Goal: Complete application form: Complete application form

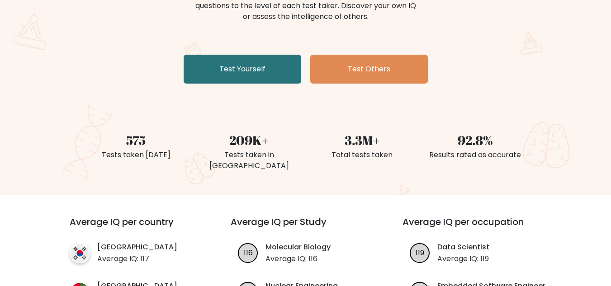
scroll to position [90, 0]
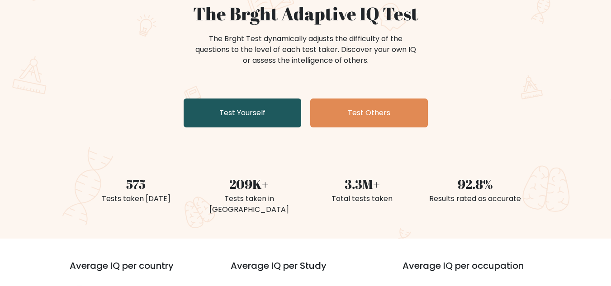
click at [226, 120] on link "Test Yourself" at bounding box center [243, 113] width 118 height 29
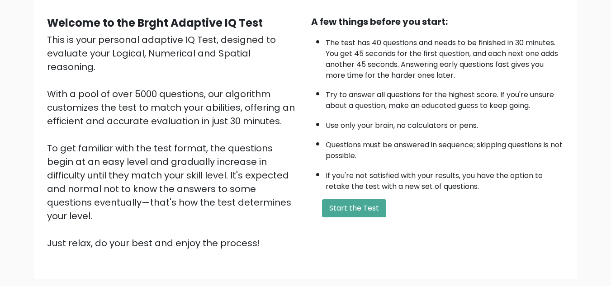
scroll to position [128, 0]
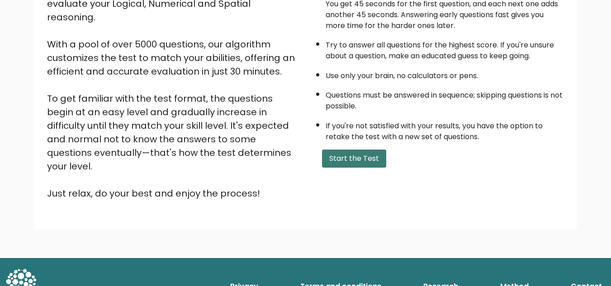
click at [361, 152] on button "Start the Test" at bounding box center [354, 159] width 64 height 18
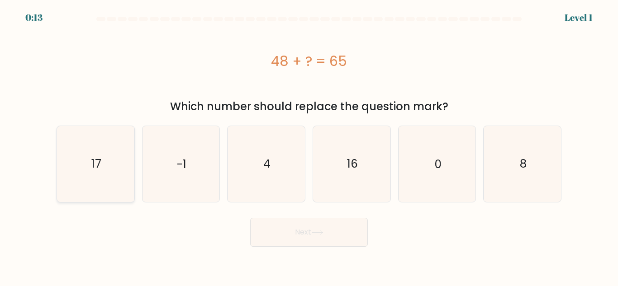
click at [92, 160] on text "17" at bounding box center [96, 164] width 10 height 16
click at [309, 146] on input "a. 17" at bounding box center [309, 144] width 0 height 2
radio input "true"
click at [285, 231] on button "Next" at bounding box center [309, 232] width 118 height 29
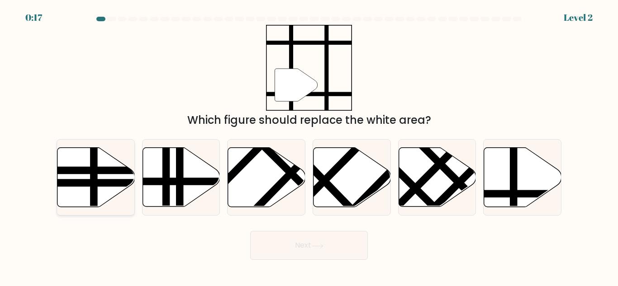
click at [95, 183] on line at bounding box center [70, 183] width 156 height 0
click at [309, 146] on input "a." at bounding box center [309, 144] width 0 height 2
radio input "true"
click at [491, 182] on icon at bounding box center [522, 177] width 77 height 59
click at [309, 146] on input "f." at bounding box center [309, 144] width 0 height 2
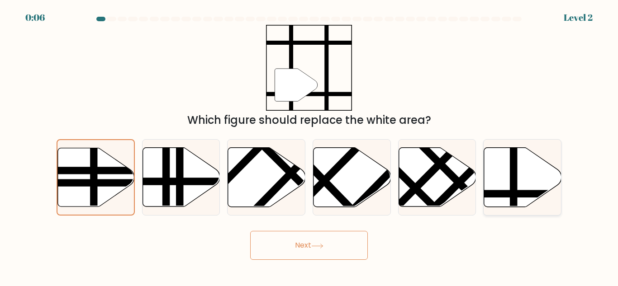
radio input "true"
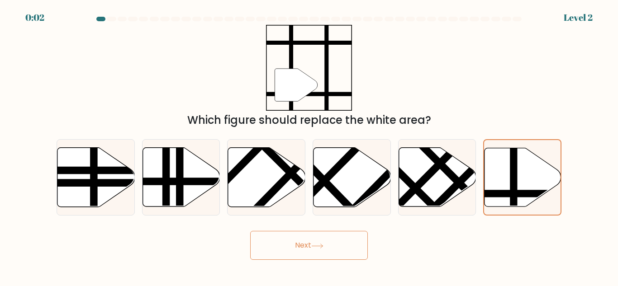
click at [314, 251] on button "Next" at bounding box center [309, 245] width 118 height 29
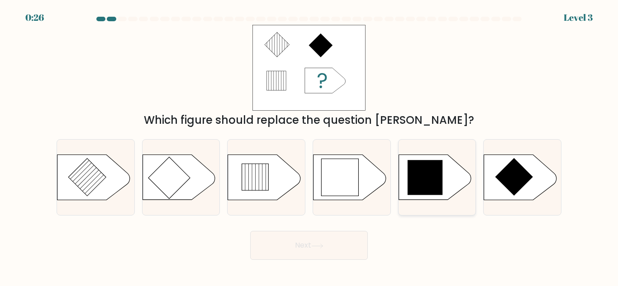
click at [428, 175] on icon at bounding box center [425, 178] width 35 height 35
click at [309, 146] on input "e." at bounding box center [309, 144] width 0 height 2
radio input "true"
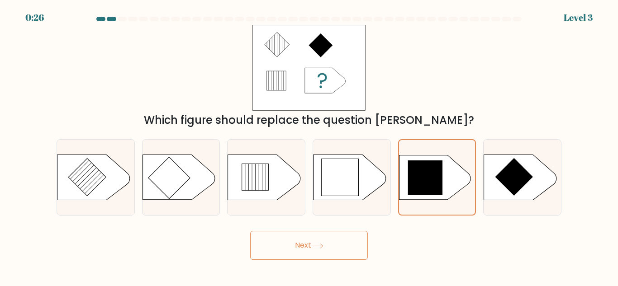
click at [295, 241] on button "Next" at bounding box center [309, 245] width 118 height 29
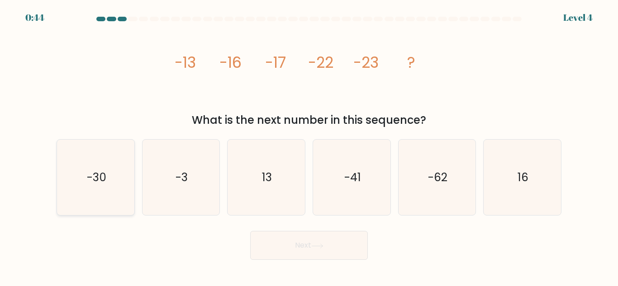
click at [105, 159] on icon "-30" at bounding box center [96, 178] width 76 height 76
click at [309, 146] on input "a. -30" at bounding box center [309, 144] width 0 height 2
radio input "true"
click at [303, 238] on button "Next" at bounding box center [309, 245] width 118 height 29
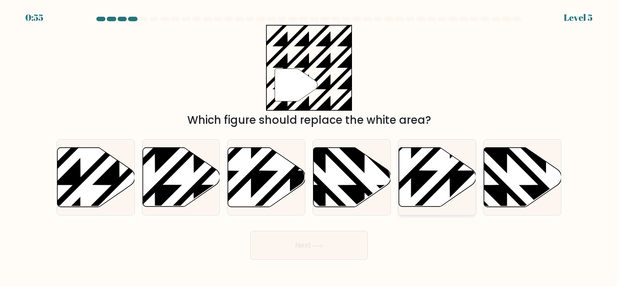
click at [442, 183] on icon at bounding box center [411, 210] width 156 height 156
click at [309, 146] on input "e." at bounding box center [309, 144] width 0 height 2
radio input "true"
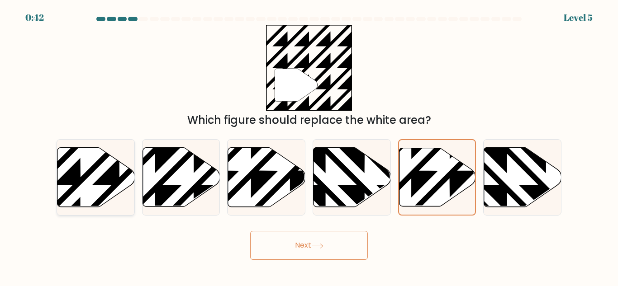
click at [105, 182] on icon at bounding box center [120, 146] width 156 height 156
click at [309, 146] on input "a." at bounding box center [309, 144] width 0 height 2
radio input "true"
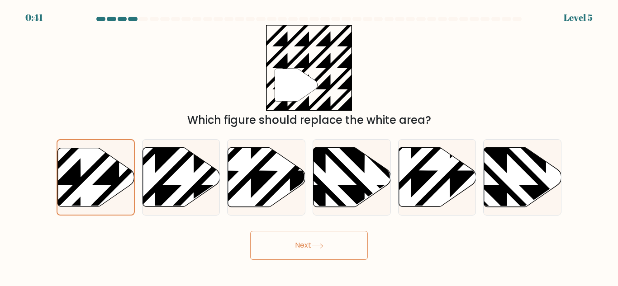
click at [319, 244] on icon at bounding box center [317, 246] width 12 height 5
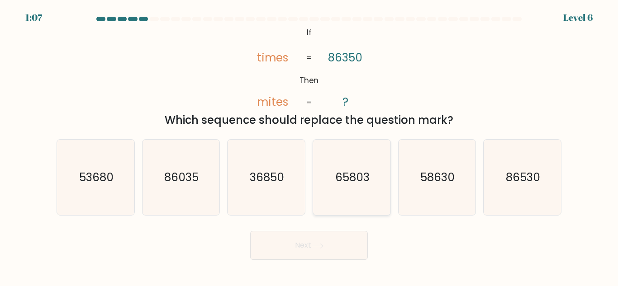
click at [352, 187] on icon "65803" at bounding box center [352, 178] width 76 height 76
click at [309, 146] on input "d. 65803" at bounding box center [309, 144] width 0 height 2
radio input "true"
click at [341, 241] on button "Next" at bounding box center [309, 245] width 118 height 29
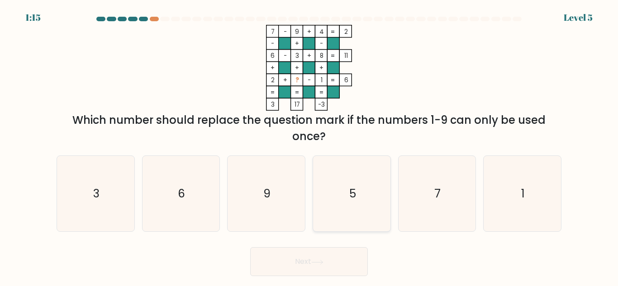
click at [351, 193] on text "5" at bounding box center [352, 194] width 7 height 16
click at [309, 146] on input "d. 5" at bounding box center [309, 144] width 0 height 2
radio input "true"
click at [299, 256] on button "Next" at bounding box center [309, 262] width 118 height 29
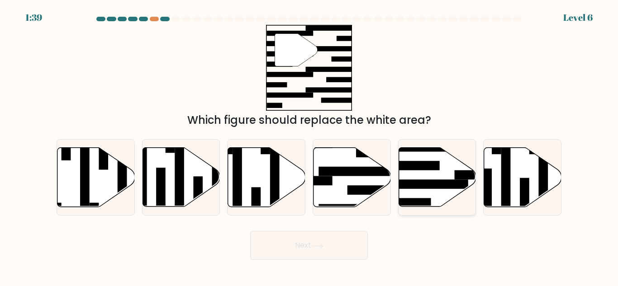
click at [447, 183] on rect at bounding box center [426, 185] width 84 height 10
click at [309, 146] on input "e." at bounding box center [309, 144] width 0 height 2
radio input "true"
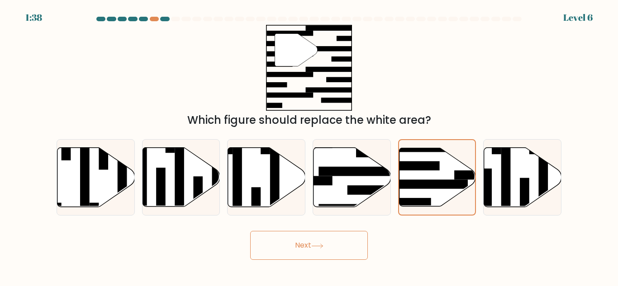
click at [333, 236] on button "Next" at bounding box center [309, 245] width 118 height 29
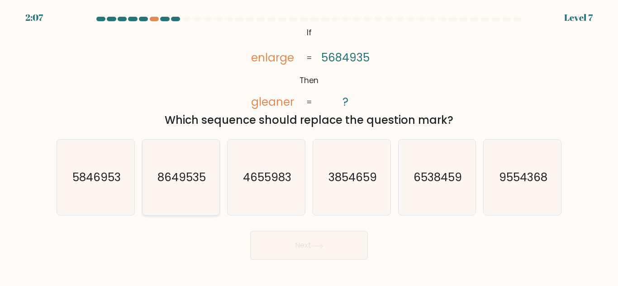
click at [192, 181] on text "8649535" at bounding box center [181, 178] width 48 height 16
click at [309, 146] on input "b. 8649535" at bounding box center [309, 144] width 0 height 2
radio input "true"
click at [342, 242] on button "Next" at bounding box center [309, 245] width 118 height 29
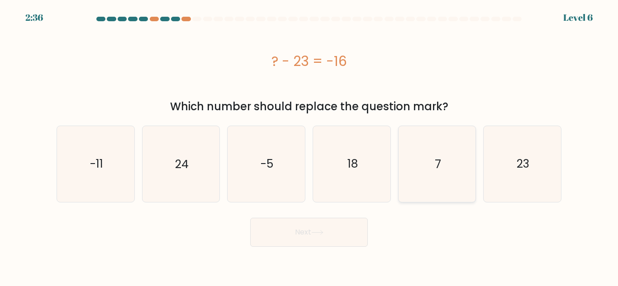
click at [426, 172] on icon "7" at bounding box center [437, 164] width 76 height 76
click at [309, 146] on input "e. 7" at bounding box center [309, 144] width 0 height 2
radio input "true"
drag, startPoint x: 320, startPoint y: 229, endPoint x: 256, endPoint y: 224, distance: 64.4
click at [320, 229] on button "Next" at bounding box center [309, 232] width 118 height 29
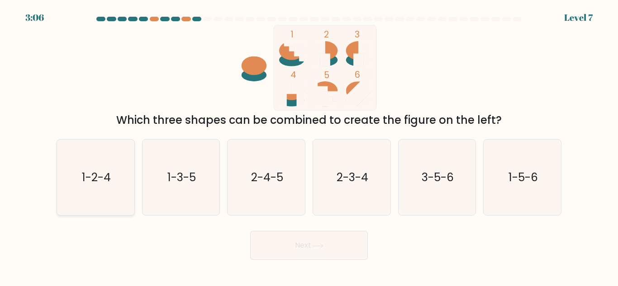
click at [99, 178] on text "1-2-4" at bounding box center [96, 178] width 29 height 16
click at [309, 146] on input "a. 1-2-4" at bounding box center [309, 144] width 0 height 2
radio input "true"
click at [324, 239] on button "Next" at bounding box center [309, 245] width 118 height 29
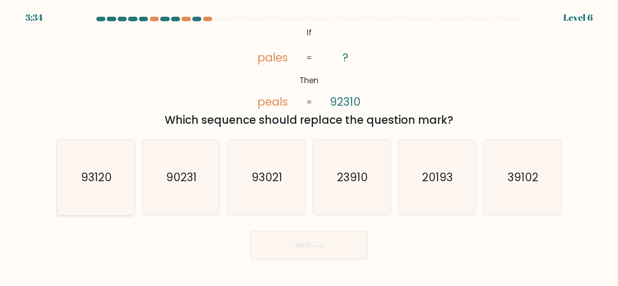
click at [98, 165] on icon "93120" at bounding box center [96, 178] width 76 height 76
click at [309, 146] on input "a. 93120" at bounding box center [309, 144] width 0 height 2
radio input "true"
click at [331, 251] on button "Next" at bounding box center [309, 245] width 118 height 29
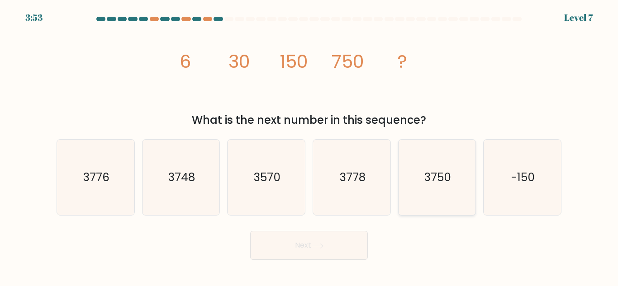
click at [433, 186] on icon "3750" at bounding box center [437, 178] width 76 height 76
click at [309, 146] on input "e. 3750" at bounding box center [309, 144] width 0 height 2
radio input "true"
click at [350, 238] on button "Next" at bounding box center [309, 245] width 118 height 29
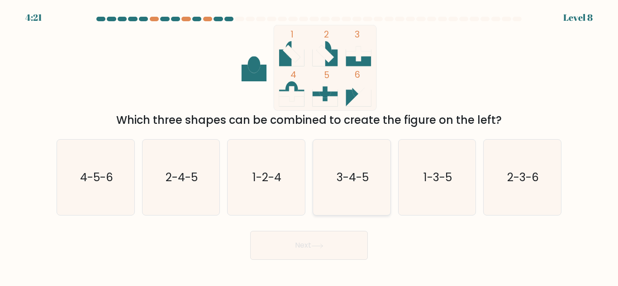
click at [376, 182] on icon "3-4-5" at bounding box center [352, 178] width 76 height 76
click at [309, 146] on input "d. 3-4-5" at bounding box center [309, 144] width 0 height 2
radio input "true"
click at [352, 246] on button "Next" at bounding box center [309, 245] width 118 height 29
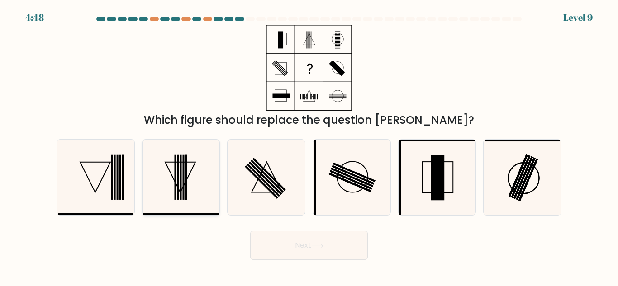
click at [204, 178] on icon at bounding box center [181, 178] width 76 height 76
click at [309, 146] on input "b." at bounding box center [309, 144] width 0 height 2
radio input "true"
click at [287, 252] on button "Next" at bounding box center [309, 245] width 118 height 29
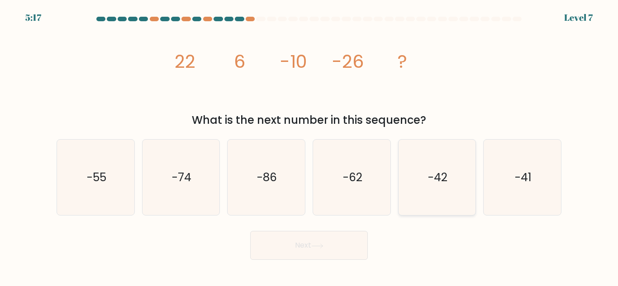
click at [439, 193] on icon "-42" at bounding box center [437, 178] width 76 height 76
click at [309, 146] on input "e. -42" at bounding box center [309, 144] width 0 height 2
radio input "true"
click at [295, 256] on button "Next" at bounding box center [309, 245] width 118 height 29
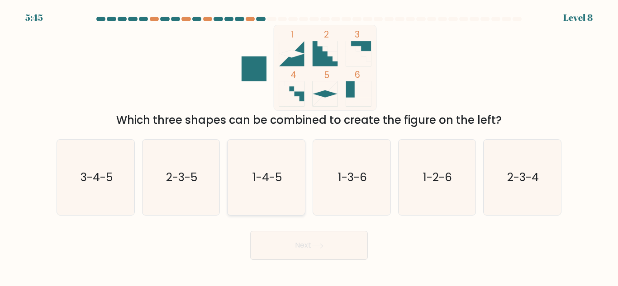
click at [273, 178] on text "1-4-5" at bounding box center [266, 178] width 29 height 16
click at [309, 146] on input "c. 1-4-5" at bounding box center [309, 144] width 0 height 2
radio input "true"
click at [306, 247] on button "Next" at bounding box center [309, 245] width 118 height 29
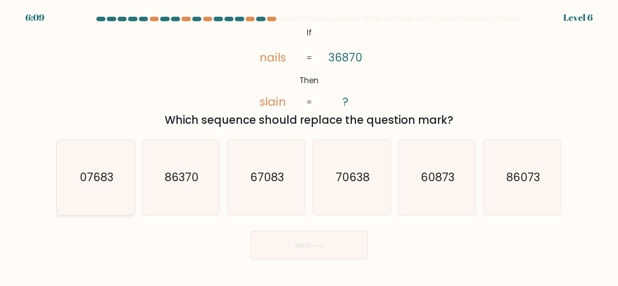
click at [95, 192] on icon "07683" at bounding box center [96, 178] width 76 height 76
click at [309, 146] on input "a. 07683" at bounding box center [309, 144] width 0 height 2
radio input "true"
click at [302, 242] on button "Next" at bounding box center [309, 245] width 118 height 29
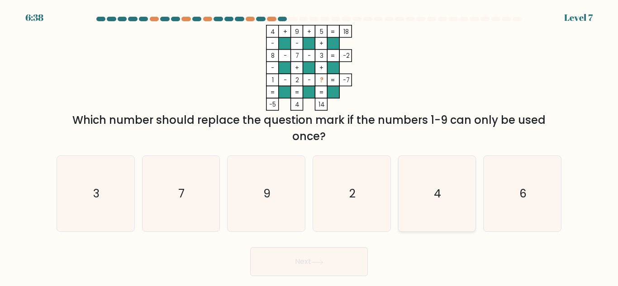
click at [470, 199] on icon "4" at bounding box center [437, 194] width 76 height 76
click at [309, 146] on input "e. 4" at bounding box center [309, 144] width 0 height 2
radio input "true"
click at [304, 274] on button "Next" at bounding box center [309, 262] width 118 height 29
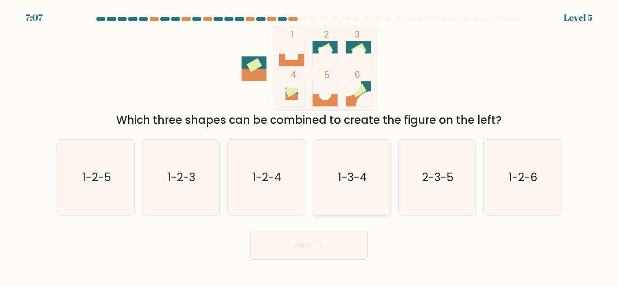
click at [373, 178] on icon "1-3-4" at bounding box center [352, 178] width 76 height 76
click at [309, 146] on input "d. 1-3-4" at bounding box center [309, 144] width 0 height 2
radio input "true"
click at [347, 247] on button "Next" at bounding box center [309, 245] width 118 height 29
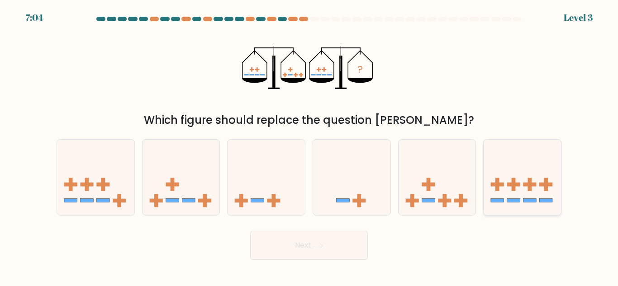
click at [513, 188] on rect at bounding box center [514, 184] width 4 height 13
click at [309, 146] on input "f." at bounding box center [309, 144] width 0 height 2
radio input "true"
click at [314, 237] on button "Next" at bounding box center [309, 245] width 118 height 29
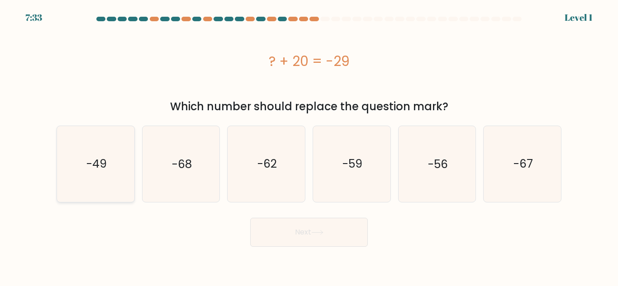
click at [102, 148] on icon "-49" at bounding box center [96, 164] width 76 height 76
click at [309, 146] on input "a. -49" at bounding box center [309, 144] width 0 height 2
radio input "true"
click at [310, 228] on button "Next" at bounding box center [309, 232] width 118 height 29
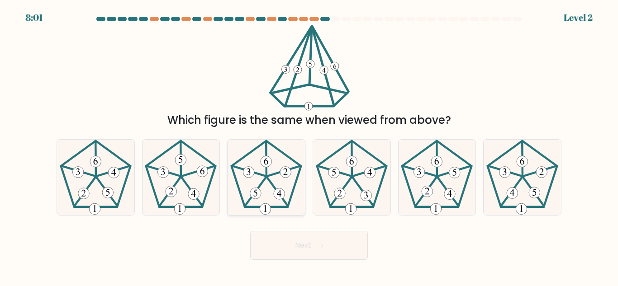
click at [275, 182] on icon at bounding box center [267, 178] width 76 height 76
click at [309, 146] on input "c." at bounding box center [309, 144] width 0 height 2
radio input "true"
click at [299, 233] on button "Next" at bounding box center [309, 245] width 118 height 29
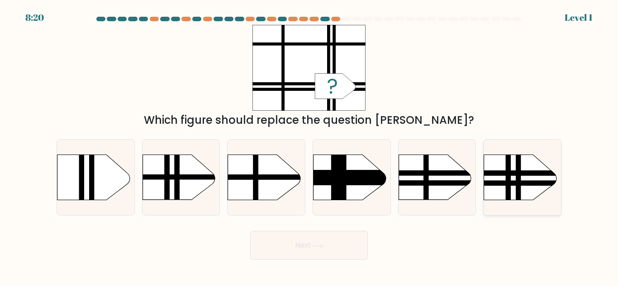
click at [523, 192] on rect at bounding box center [473, 144] width 201 height 153
click at [309, 146] on input "f." at bounding box center [309, 144] width 0 height 2
radio input "true"
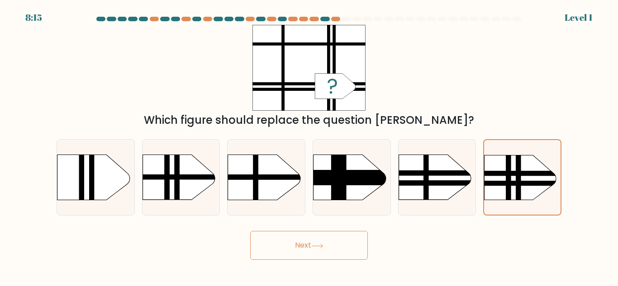
click at [318, 236] on button "Next" at bounding box center [309, 245] width 118 height 29
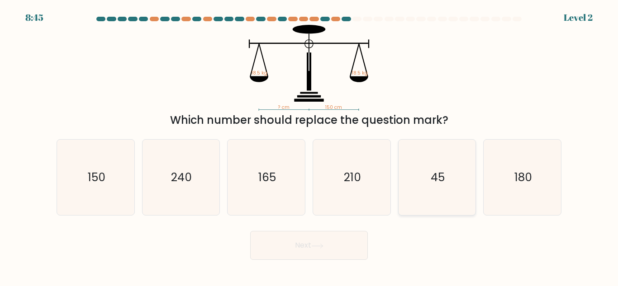
drag, startPoint x: 462, startPoint y: 167, endPoint x: 449, endPoint y: 171, distance: 13.9
click at [462, 167] on icon "45" at bounding box center [437, 178] width 76 height 76
click at [309, 146] on input "e. 45" at bounding box center [309, 144] width 0 height 2
radio input "true"
click at [323, 233] on button "Next" at bounding box center [309, 245] width 118 height 29
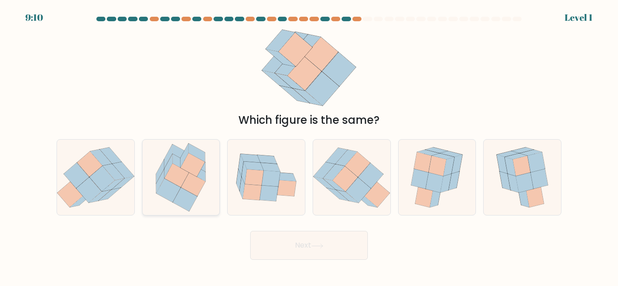
click at [175, 167] on icon at bounding box center [177, 176] width 24 height 24
click at [309, 146] on input "b." at bounding box center [309, 144] width 0 height 2
radio input "true"
click at [308, 246] on button "Next" at bounding box center [309, 245] width 118 height 29
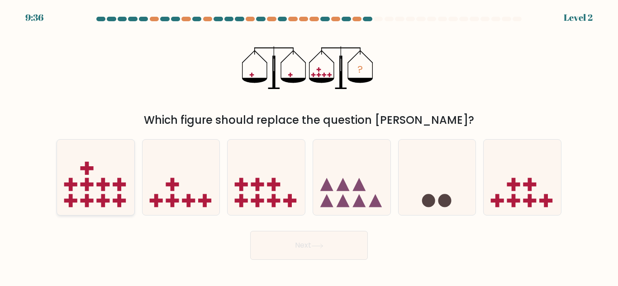
click at [113, 166] on icon at bounding box center [95, 178] width 77 height 64
click at [309, 146] on input "a." at bounding box center [309, 144] width 0 height 2
radio input "true"
click at [523, 184] on icon at bounding box center [522, 178] width 77 height 64
click at [309, 146] on input "f." at bounding box center [309, 144] width 0 height 2
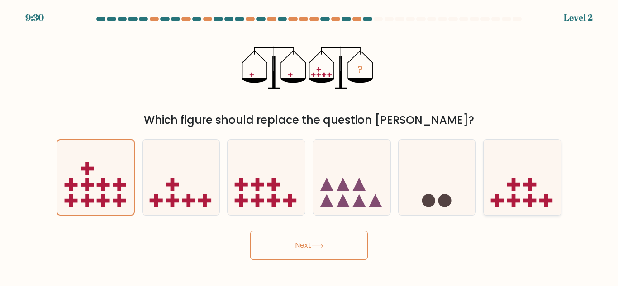
radio input "true"
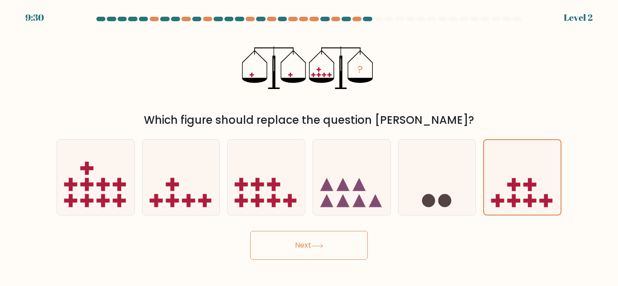
click at [310, 245] on button "Next" at bounding box center [309, 245] width 118 height 29
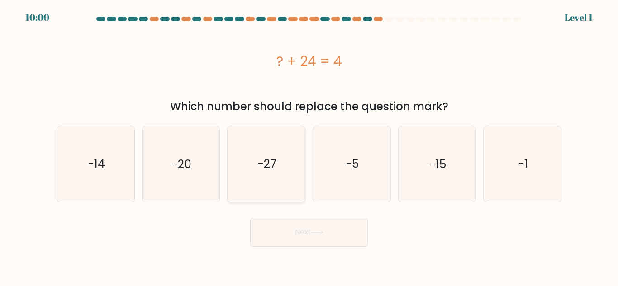
drag, startPoint x: 209, startPoint y: 170, endPoint x: 244, endPoint y: 191, distance: 41.8
click at [209, 170] on icon "-20" at bounding box center [181, 164] width 76 height 76
click at [309, 146] on input "b. -20" at bounding box center [309, 144] width 0 height 2
radio input "true"
click at [299, 238] on button "Next" at bounding box center [309, 232] width 118 height 29
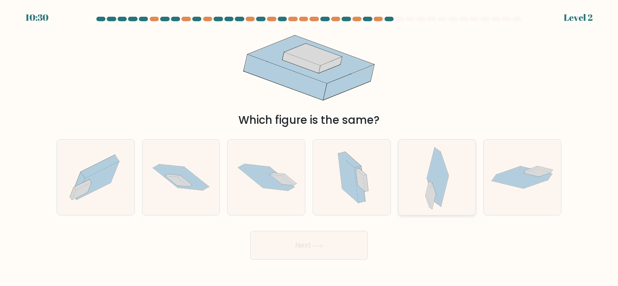
click at [448, 181] on icon at bounding box center [441, 179] width 16 height 55
click at [309, 146] on input "e." at bounding box center [309, 144] width 0 height 2
radio input "true"
click at [178, 190] on icon at bounding box center [181, 177] width 77 height 51
click at [309, 146] on input "b." at bounding box center [309, 144] width 0 height 2
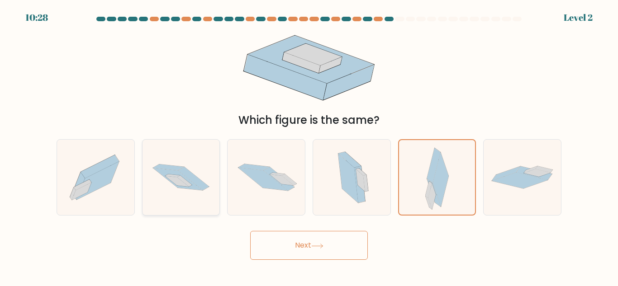
radio input "true"
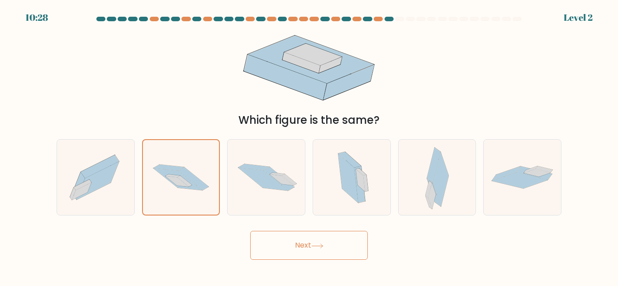
click at [337, 234] on button "Next" at bounding box center [309, 245] width 118 height 29
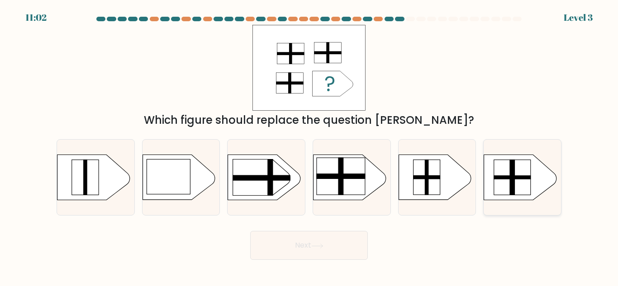
click at [513, 176] on rect at bounding box center [512, 178] width 5 height 36
click at [309, 146] on input "f." at bounding box center [309, 144] width 0 height 2
radio input "true"
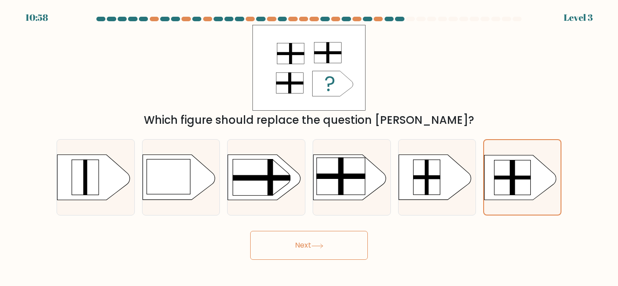
click at [295, 236] on button "Next" at bounding box center [309, 245] width 118 height 29
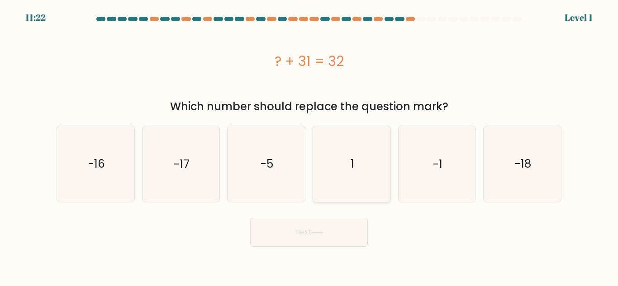
click at [356, 165] on icon "1" at bounding box center [352, 164] width 76 height 76
click at [309, 146] on input "d. 1" at bounding box center [309, 144] width 0 height 2
radio input "true"
click at [324, 231] on icon at bounding box center [317, 232] width 12 height 5
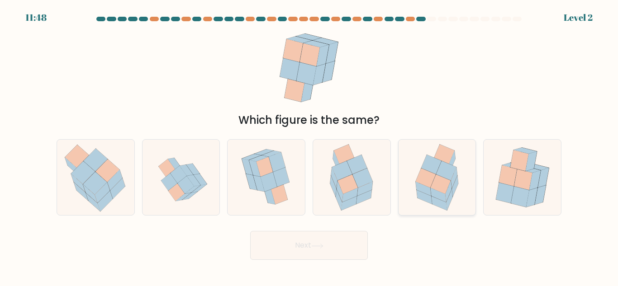
click at [456, 193] on icon at bounding box center [437, 178] width 59 height 76
click at [309, 146] on input "e." at bounding box center [309, 144] width 0 height 2
radio input "true"
click at [261, 255] on button "Next" at bounding box center [309, 245] width 118 height 29
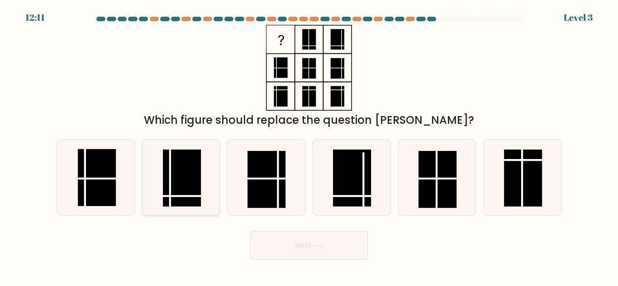
click at [181, 178] on rect at bounding box center [182, 178] width 38 height 57
click at [309, 146] on input "b." at bounding box center [309, 144] width 0 height 2
radio input "true"
click at [293, 250] on button "Next" at bounding box center [309, 245] width 118 height 29
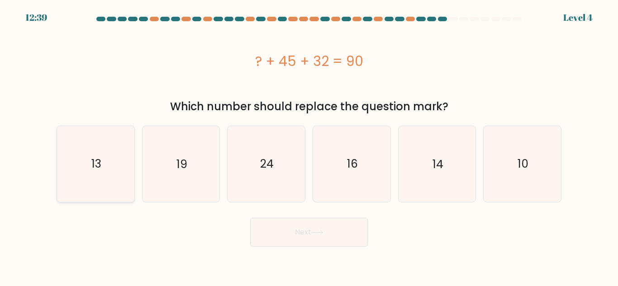
drag, startPoint x: 108, startPoint y: 168, endPoint x: 129, endPoint y: 179, distance: 24.1
click at [108, 168] on icon "13" at bounding box center [96, 164] width 76 height 76
click at [309, 146] on input "a. 13" at bounding box center [309, 144] width 0 height 2
radio input "true"
click at [315, 231] on icon at bounding box center [317, 232] width 12 height 5
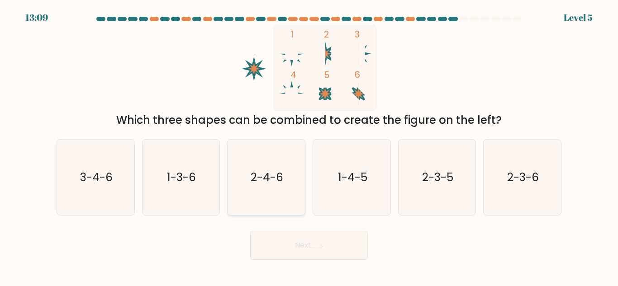
click at [269, 194] on icon "2-4-6" at bounding box center [267, 178] width 76 height 76
click at [309, 146] on input "c. 2-4-6" at bounding box center [309, 144] width 0 height 2
radio input "true"
click at [328, 248] on button "Next" at bounding box center [309, 245] width 118 height 29
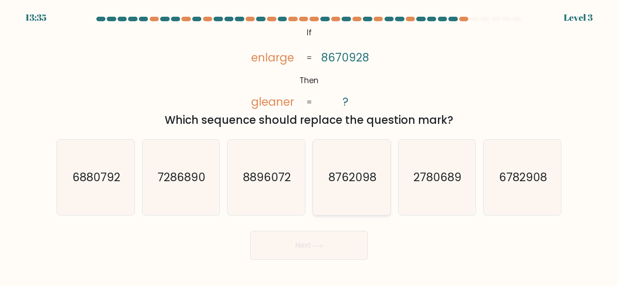
click at [365, 185] on text "8762098" at bounding box center [352, 178] width 48 height 16
click at [309, 146] on input "d. 8762098" at bounding box center [309, 144] width 0 height 2
radio input "true"
click at [309, 258] on button "Next" at bounding box center [309, 245] width 118 height 29
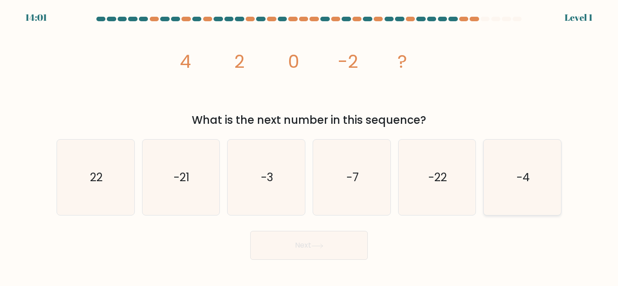
click at [534, 166] on icon "-4" at bounding box center [523, 178] width 76 height 76
click at [309, 146] on input "f. -4" at bounding box center [309, 144] width 0 height 2
radio input "true"
click at [338, 253] on button "Next" at bounding box center [309, 245] width 118 height 29
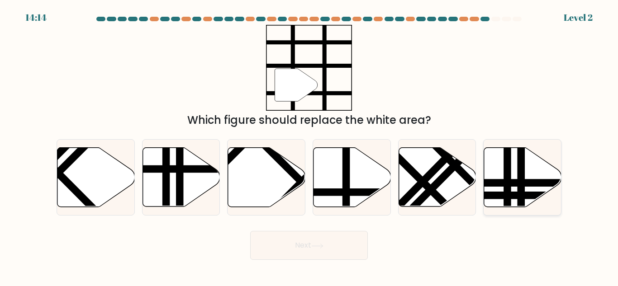
click at [521, 176] on line at bounding box center [521, 146] width 0 height 156
click at [309, 146] on input "f." at bounding box center [309, 144] width 0 height 2
radio input "true"
click at [328, 179] on icon at bounding box center [352, 177] width 77 height 59
click at [309, 146] on input "d." at bounding box center [309, 144] width 0 height 2
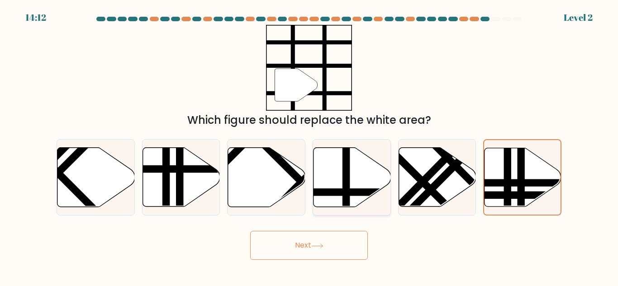
radio input "true"
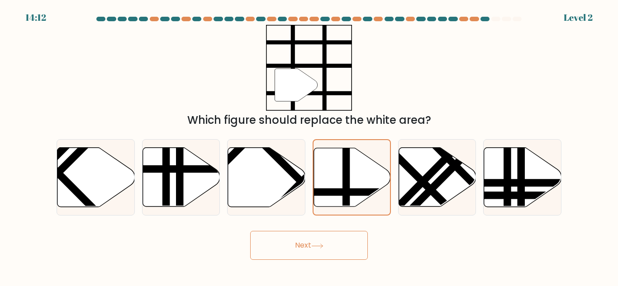
click at [322, 244] on icon at bounding box center [317, 246] width 12 height 5
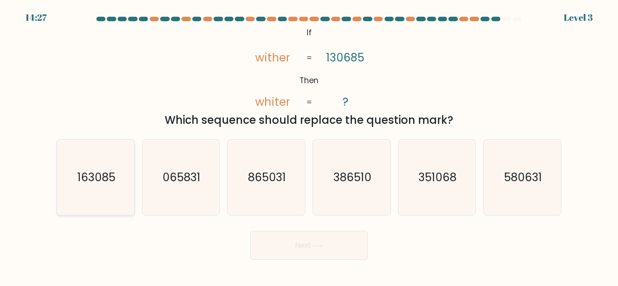
drag, startPoint x: 122, startPoint y: 173, endPoint x: 127, endPoint y: 174, distance: 5.0
click at [122, 173] on icon "163085" at bounding box center [96, 178] width 76 height 76
click at [309, 146] on input "a. 163085" at bounding box center [309, 144] width 0 height 2
radio input "true"
click at [352, 240] on button "Next" at bounding box center [309, 245] width 118 height 29
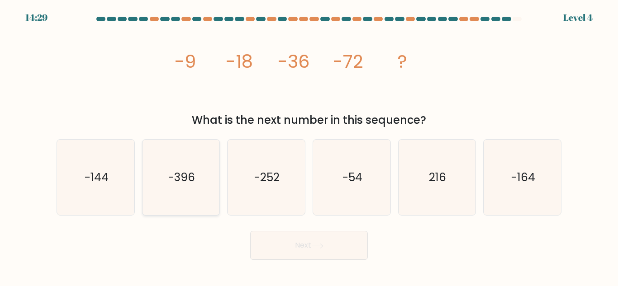
click at [170, 171] on text "-396" at bounding box center [181, 178] width 27 height 16
click at [309, 146] on input "b. -396" at bounding box center [309, 144] width 0 height 2
radio input "true"
click at [375, 185] on icon "-54" at bounding box center [352, 178] width 76 height 76
click at [309, 146] on input "d. -54" at bounding box center [309, 144] width 0 height 2
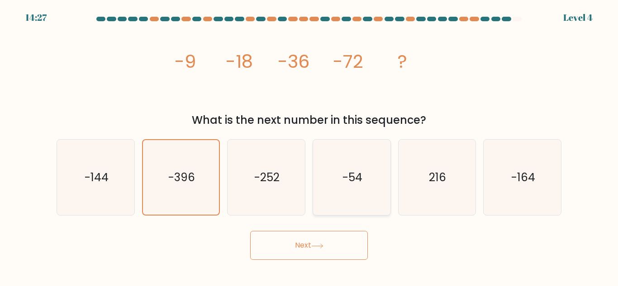
radio input "true"
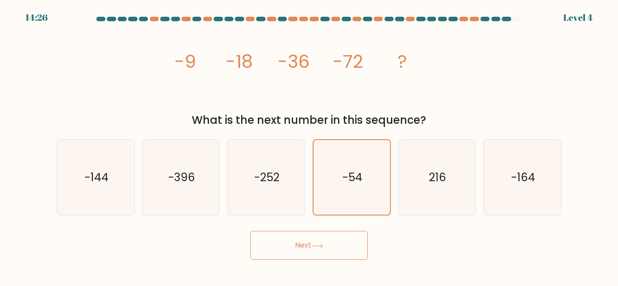
click at [335, 257] on button "Next" at bounding box center [309, 245] width 118 height 29
click at [337, 241] on button "Next" at bounding box center [309, 245] width 118 height 29
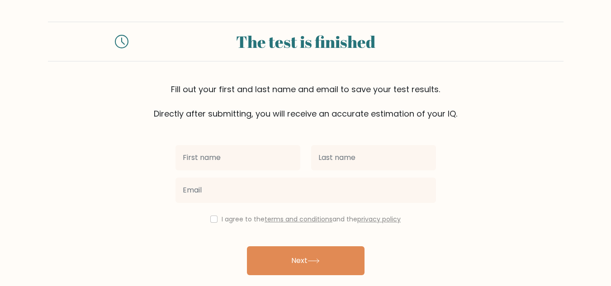
click at [281, 161] on input "text" at bounding box center [238, 157] width 125 height 25
type input "Regine"
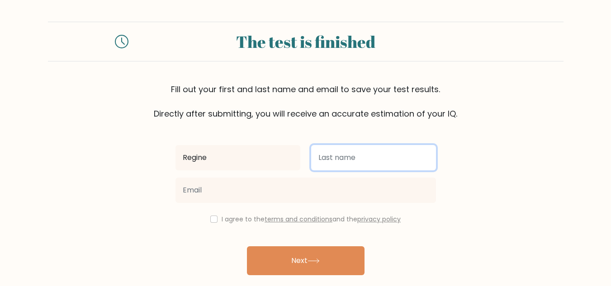
click at [357, 167] on input "text" at bounding box center [373, 157] width 125 height 25
type input "Letada"
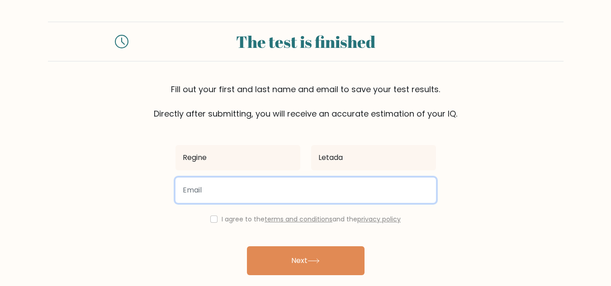
click at [258, 190] on input "email" at bounding box center [306, 190] width 261 height 25
type input "regineletada.03@gmail.com"
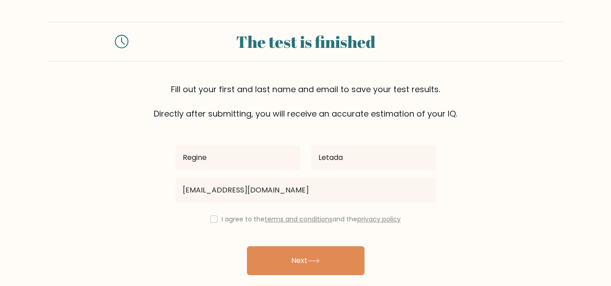
click at [215, 221] on div "I agree to the terms and conditions and the privacy policy" at bounding box center [305, 219] width 271 height 11
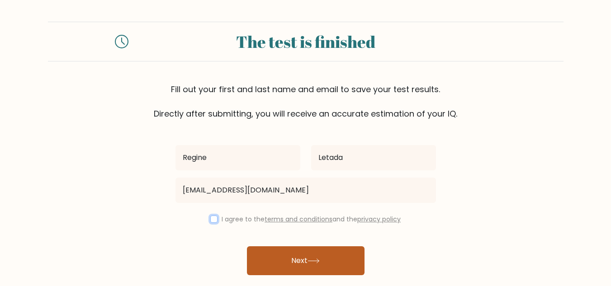
drag, startPoint x: 208, startPoint y: 219, endPoint x: 254, endPoint y: 247, distance: 54.2
click at [210, 219] on input "checkbox" at bounding box center [213, 219] width 7 height 7
checkbox input "true"
click at [288, 267] on button "Next" at bounding box center [306, 261] width 118 height 29
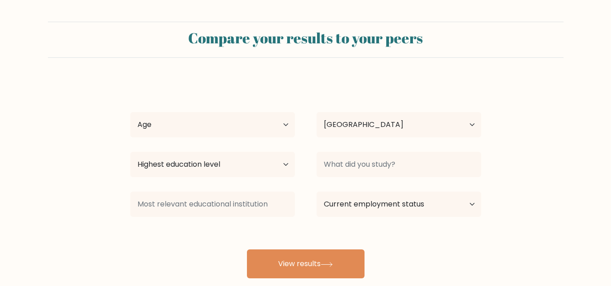
select select "PH"
click at [208, 124] on select "Age Under [DEMOGRAPHIC_DATA] [DEMOGRAPHIC_DATA] [DEMOGRAPHIC_DATA] [DEMOGRAPHIC…" at bounding box center [212, 124] width 165 height 25
select select "25_34"
click at [130, 112] on select "Age Under 18 years old 18-24 years old 25-34 years old 35-44 years old 45-54 ye…" at bounding box center [212, 124] width 165 height 25
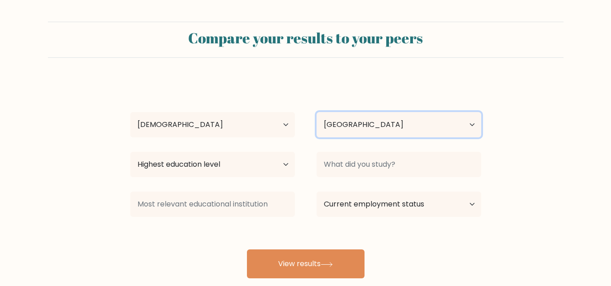
click at [394, 124] on select "Country Afghanistan Albania Algeria American Samoa Andorra Angola Anguilla Anta…" at bounding box center [399, 124] width 165 height 25
click at [317, 112] on select "Country Afghanistan Albania Algeria American Samoa Andorra Angola Anguilla Anta…" at bounding box center [399, 124] width 165 height 25
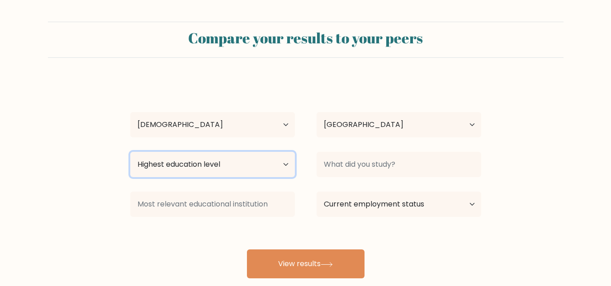
click at [193, 167] on select "Highest education level No schooling Primary Lower Secondary Upper Secondary Oc…" at bounding box center [212, 164] width 165 height 25
select select "bachelors_degree"
click at [130, 152] on select "Highest education level No schooling Primary Lower Secondary Upper Secondary Oc…" at bounding box center [212, 164] width 165 height 25
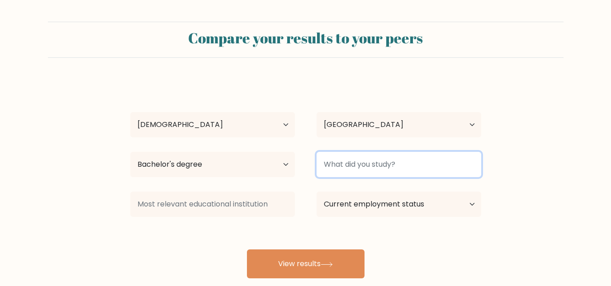
click at [395, 167] on input at bounding box center [399, 164] width 165 height 25
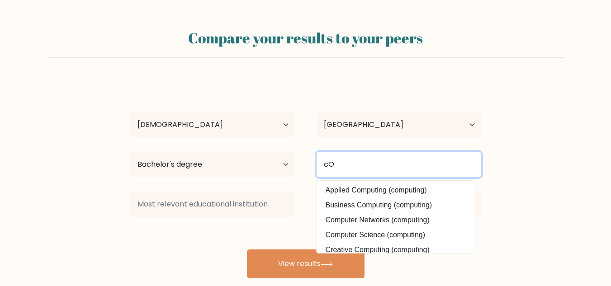
type input "c"
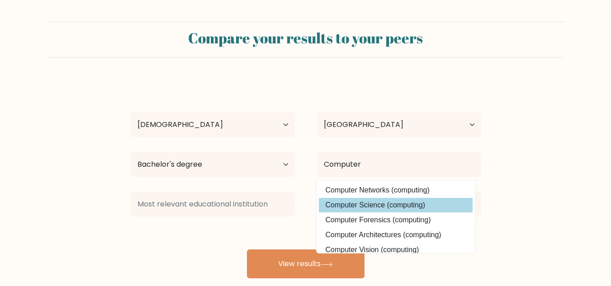
click at [402, 201] on option "Computer Science (computing)" at bounding box center [396, 205] width 154 height 14
type input "Computer Science"
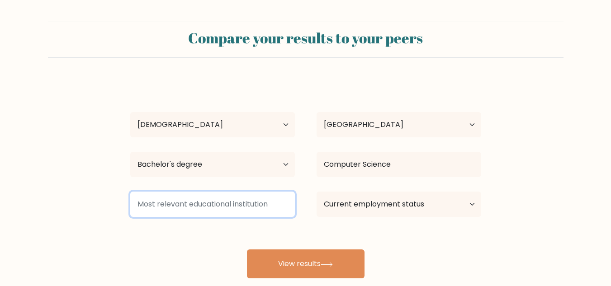
click at [200, 192] on input at bounding box center [212, 204] width 165 height 25
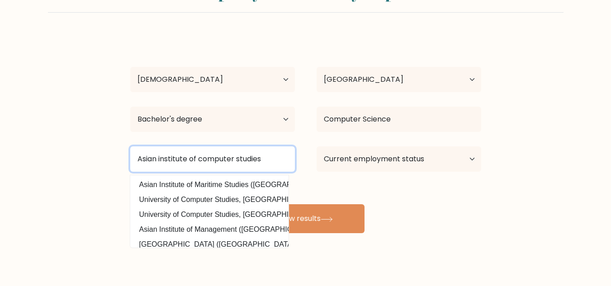
type input "Asian institute of computer studies"
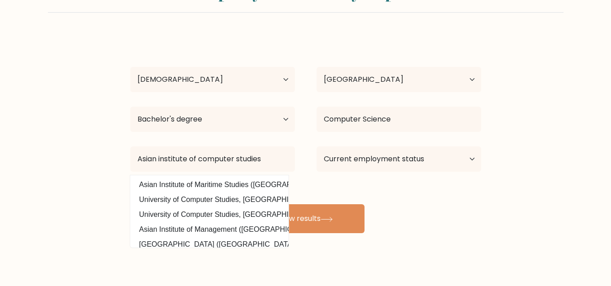
click at [465, 210] on div "Regine Letada Age Under 18 years old 18-24 years old 25-34 years old 35-44 year…" at bounding box center [306, 133] width 362 height 199
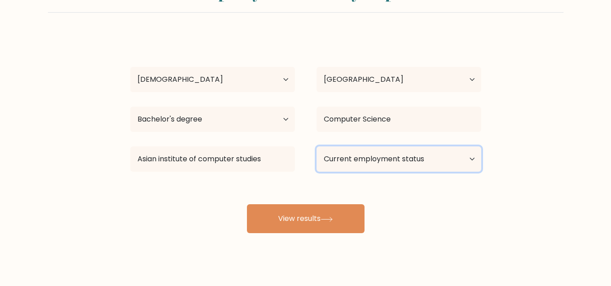
click at [408, 159] on select "Current employment status Employed Student Retired Other / prefer not to answer" at bounding box center [399, 159] width 165 height 25
click at [544, 163] on form "Compare your results to your peers Regine Letada Age Under 18 years old 18-24 y…" at bounding box center [305, 104] width 611 height 257
click at [370, 156] on select "Current employment status Employed Student Retired Other / prefer not to answer" at bounding box center [399, 159] width 165 height 25
select select "other"
click at [317, 147] on select "Current employment status Employed Student Retired Other / prefer not to answer" at bounding box center [399, 159] width 165 height 25
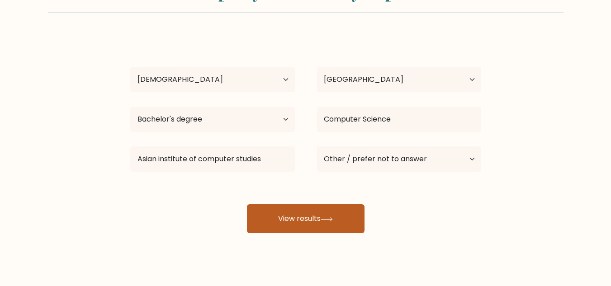
click at [290, 218] on button "View results" at bounding box center [306, 219] width 118 height 29
